Goal: Navigation & Orientation: Understand site structure

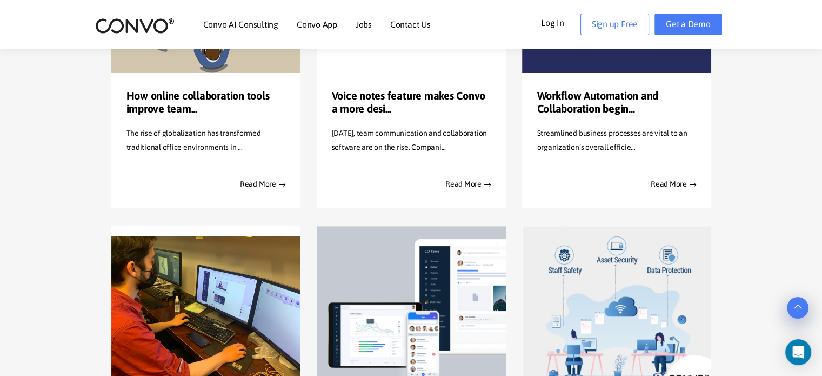
scroll to position [393, 0]
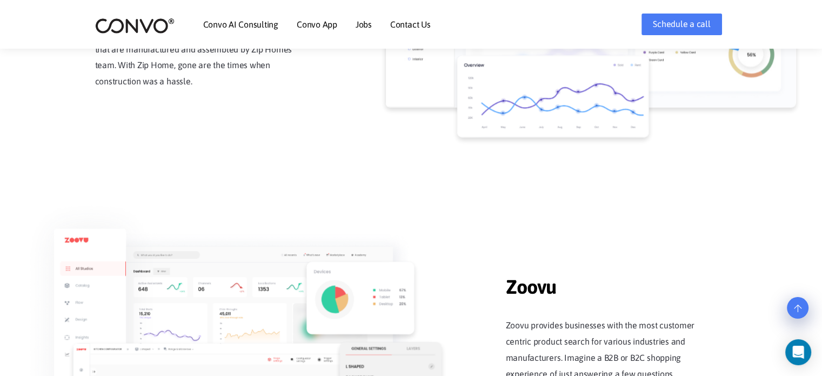
scroll to position [1284, 0]
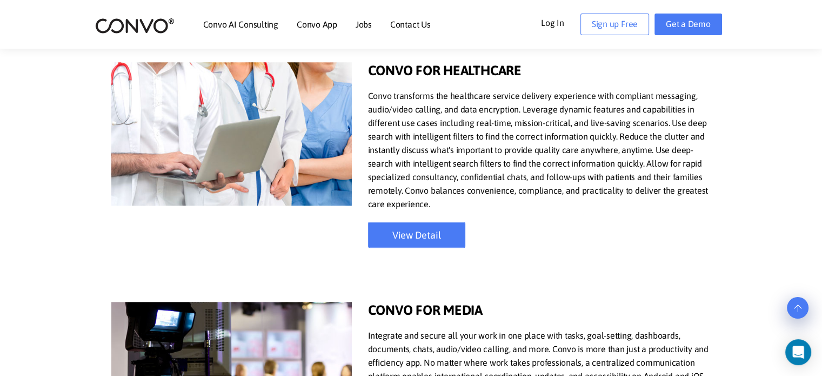
scroll to position [965, 0]
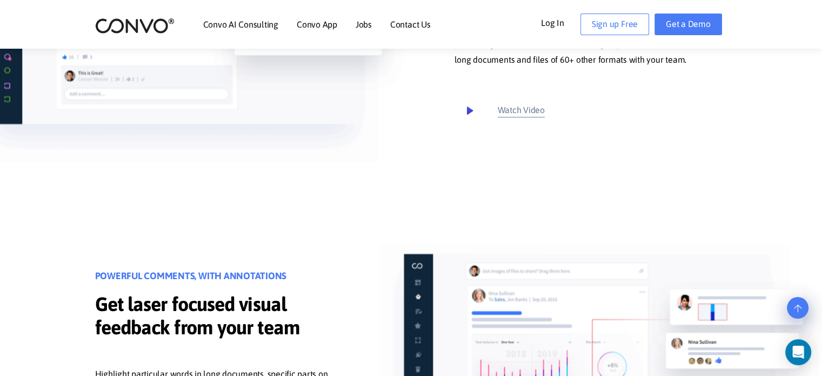
scroll to position [580, 0]
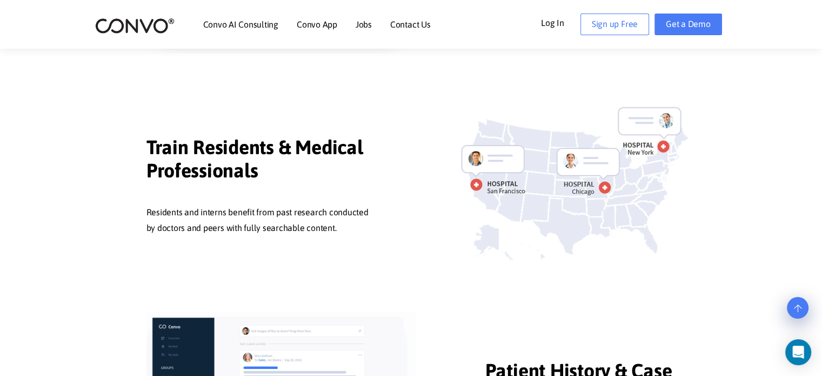
scroll to position [690, 0]
